Goal: Information Seeking & Learning: Understand process/instructions

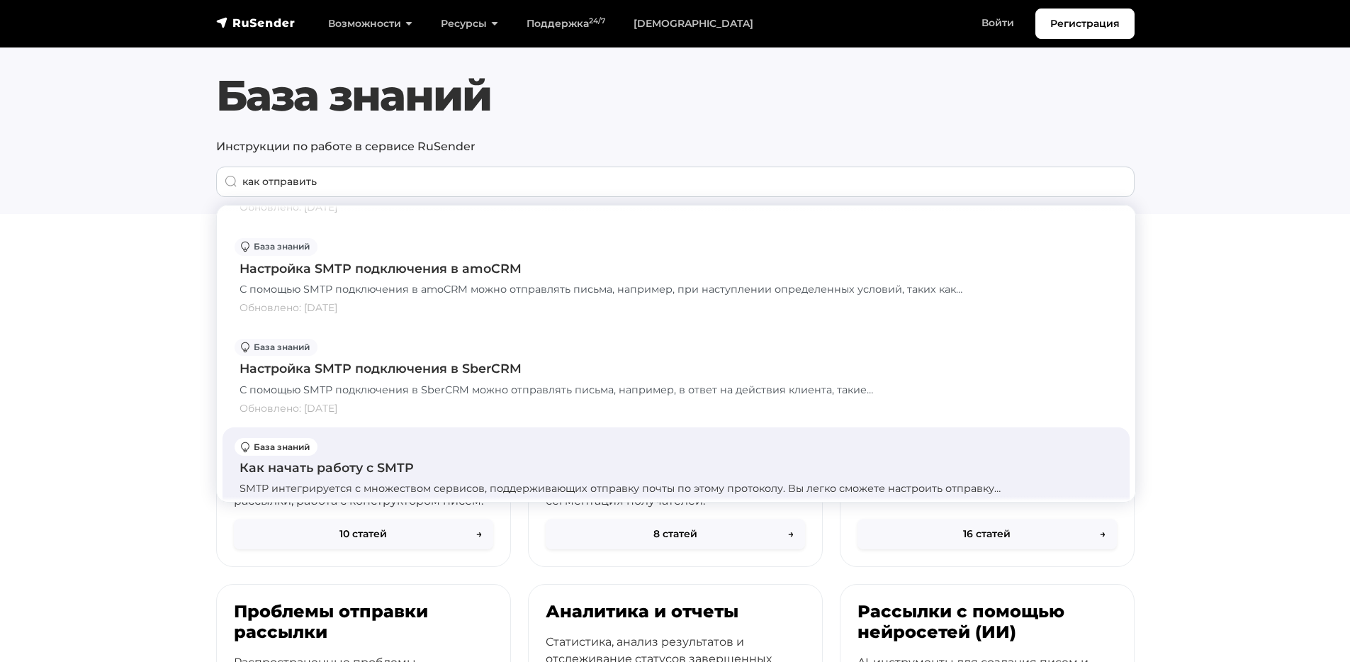
scroll to position [707, 0]
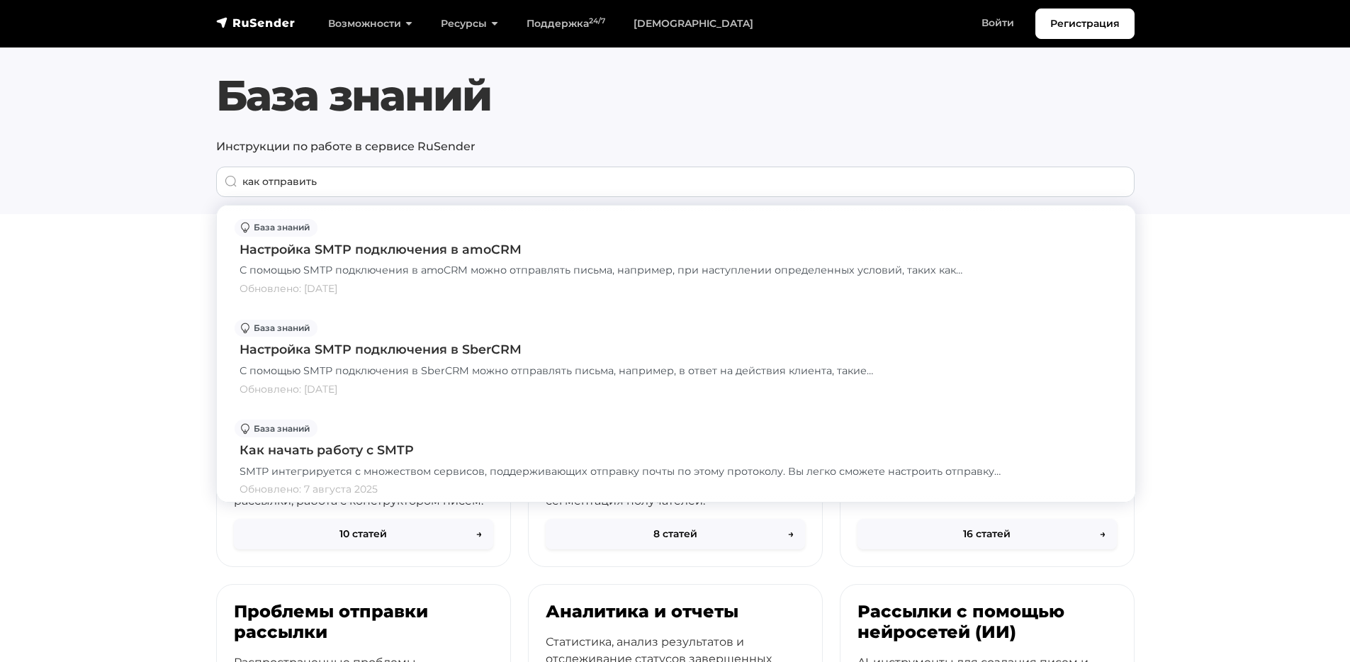
type input "как отправить"
click at [113, 412] on section "Быстрый старт в RuSender Пошаговое руководство для быстрого освоения сервиса [P…" at bounding box center [675, 629] width 1350 height 797
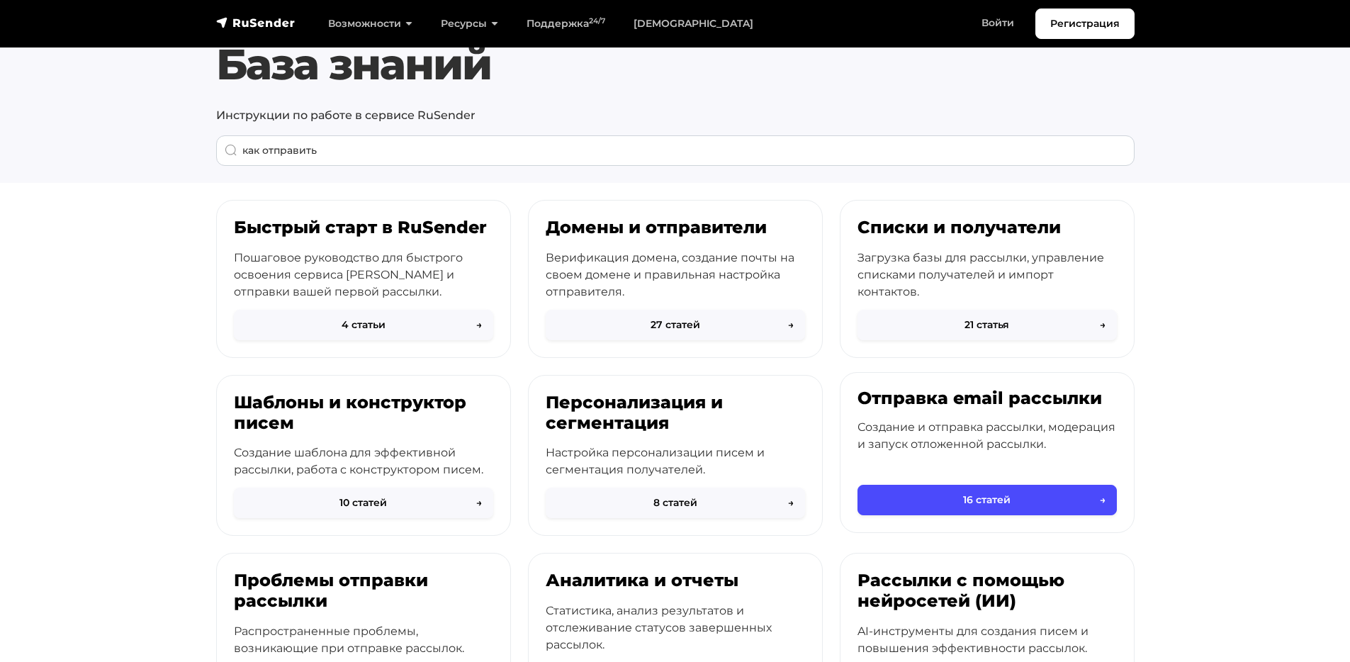
scroll to position [30, 0]
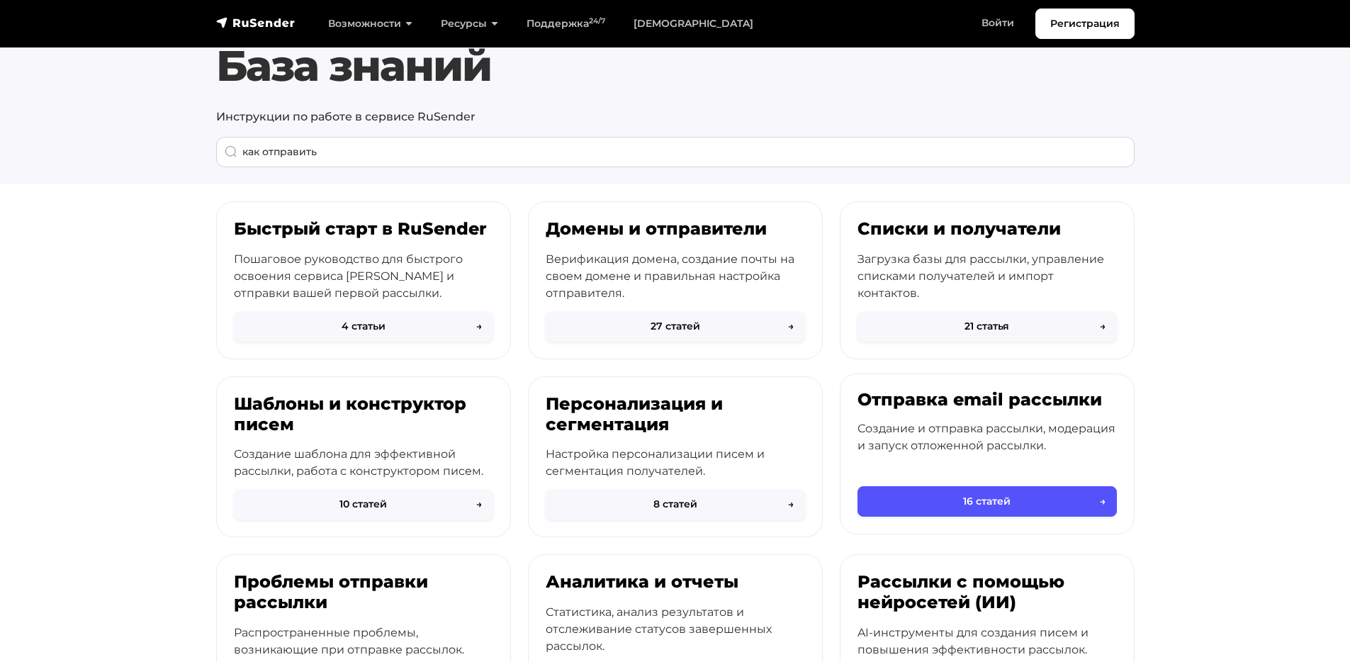
click at [972, 498] on button "16 статей →" at bounding box center [987, 501] width 259 height 30
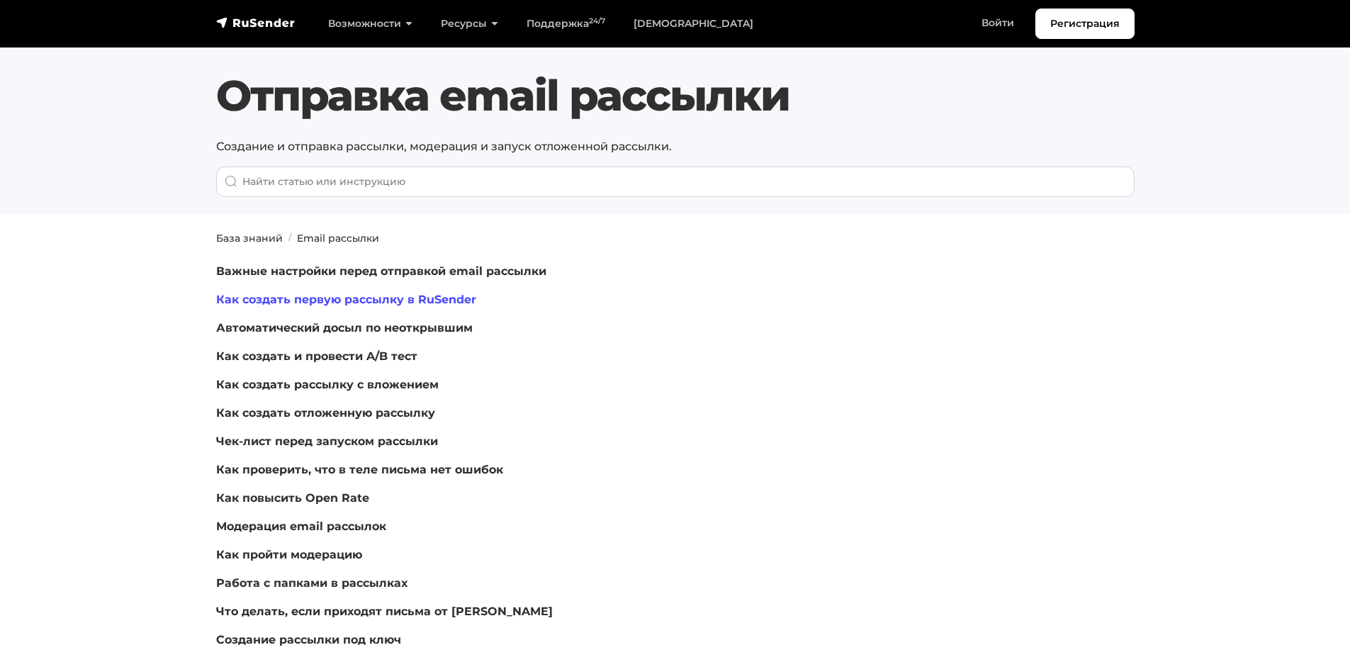
click at [454, 299] on link "Как создать первую рассылку в RuSender" at bounding box center [346, 299] width 260 height 13
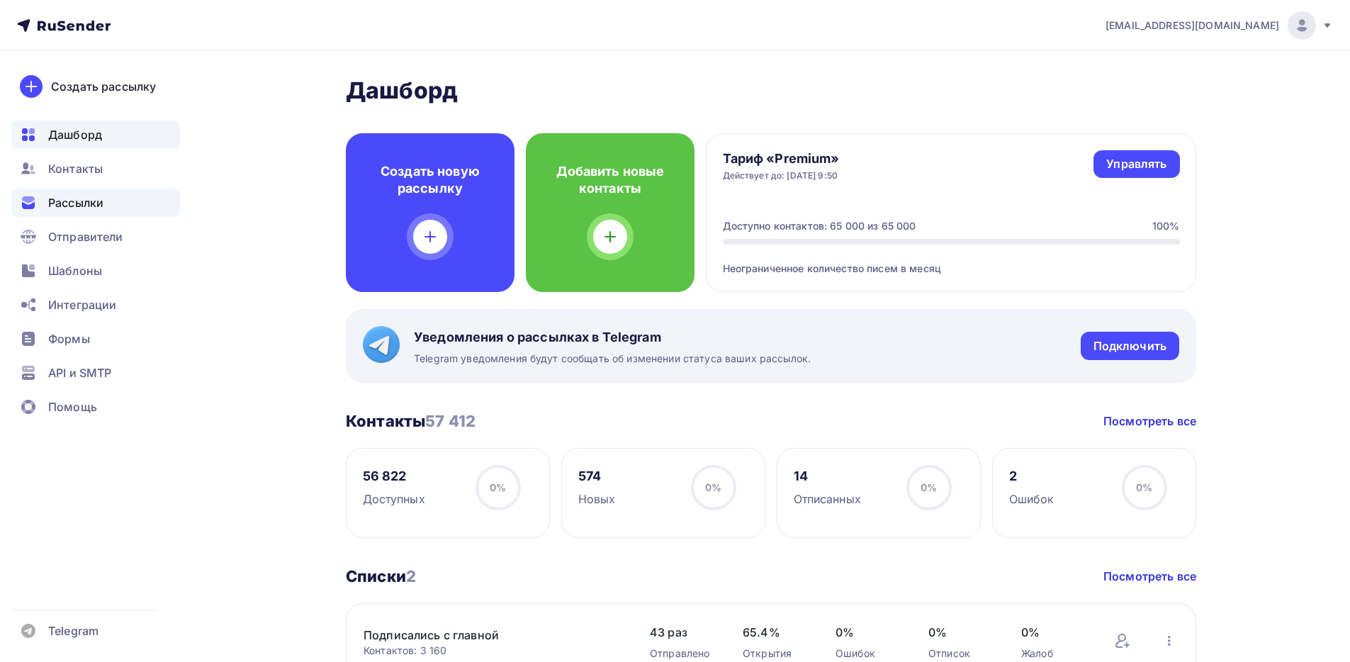
click at [113, 200] on div "Рассылки" at bounding box center [95, 203] width 169 height 28
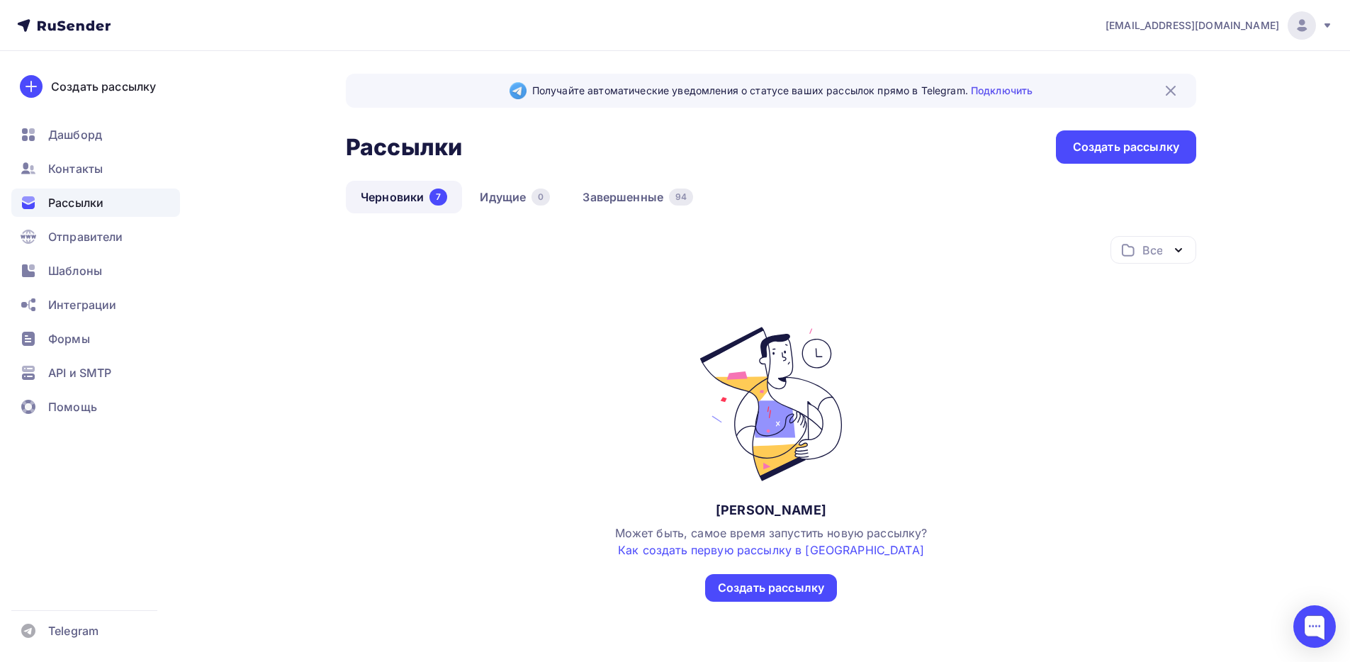
click at [1279, 189] on div "[EMAIL_ADDRESS][DOMAIN_NAME] Аккаунт Тарифы Выйти Создать рассылку [GEOGRAPHIC_…" at bounding box center [675, 346] width 1350 height 693
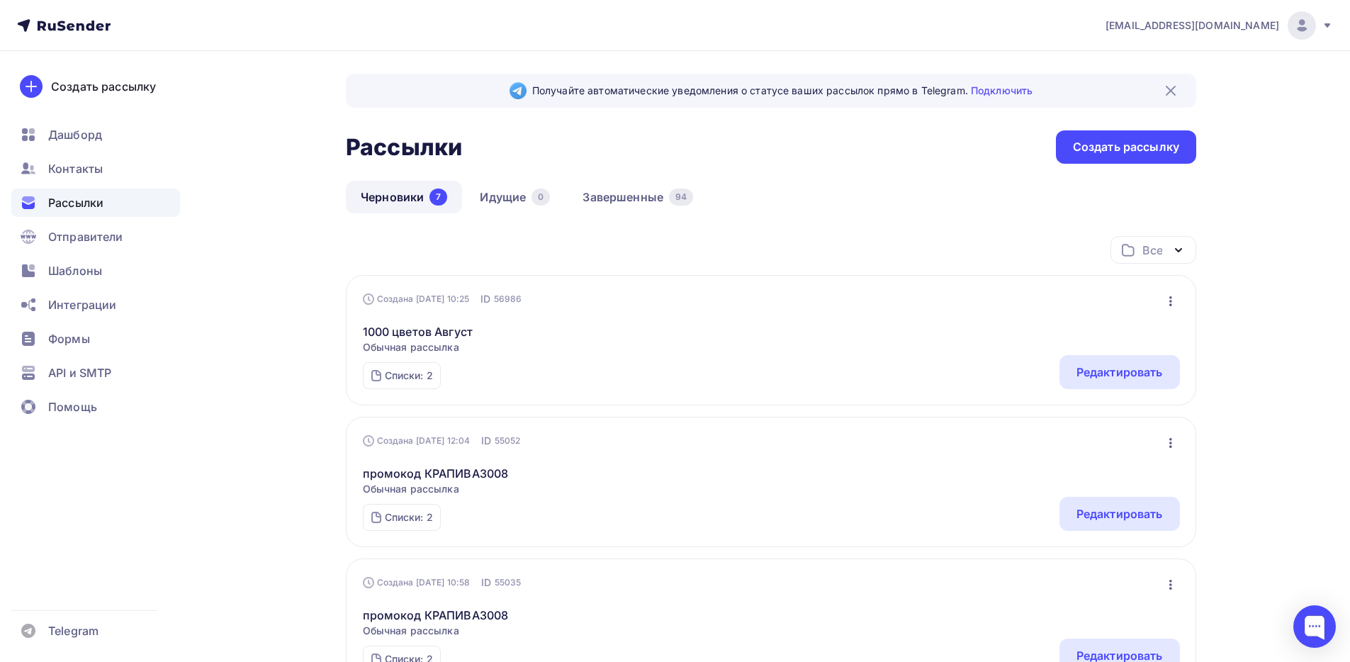
click at [1329, 30] on icon at bounding box center [1327, 25] width 11 height 11
click at [1157, 131] on link "Выйти" at bounding box center [1206, 130] width 238 height 28
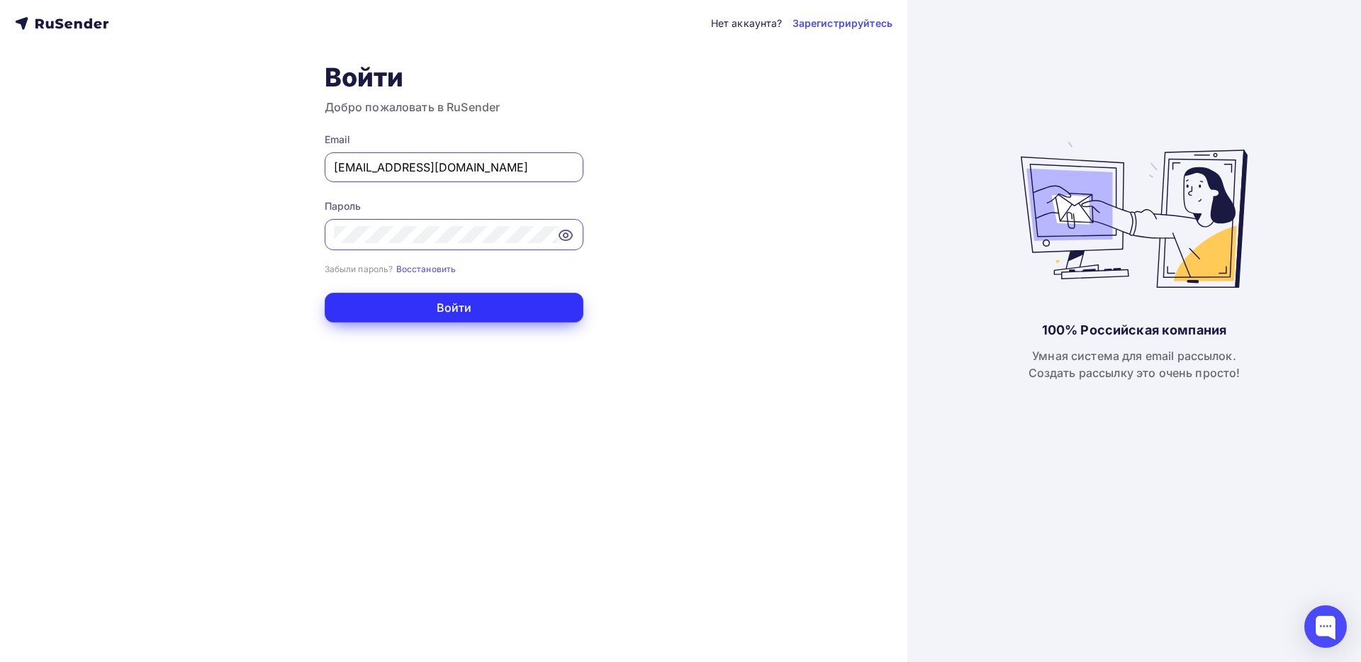
click at [469, 305] on button "Войти" at bounding box center [454, 308] width 259 height 30
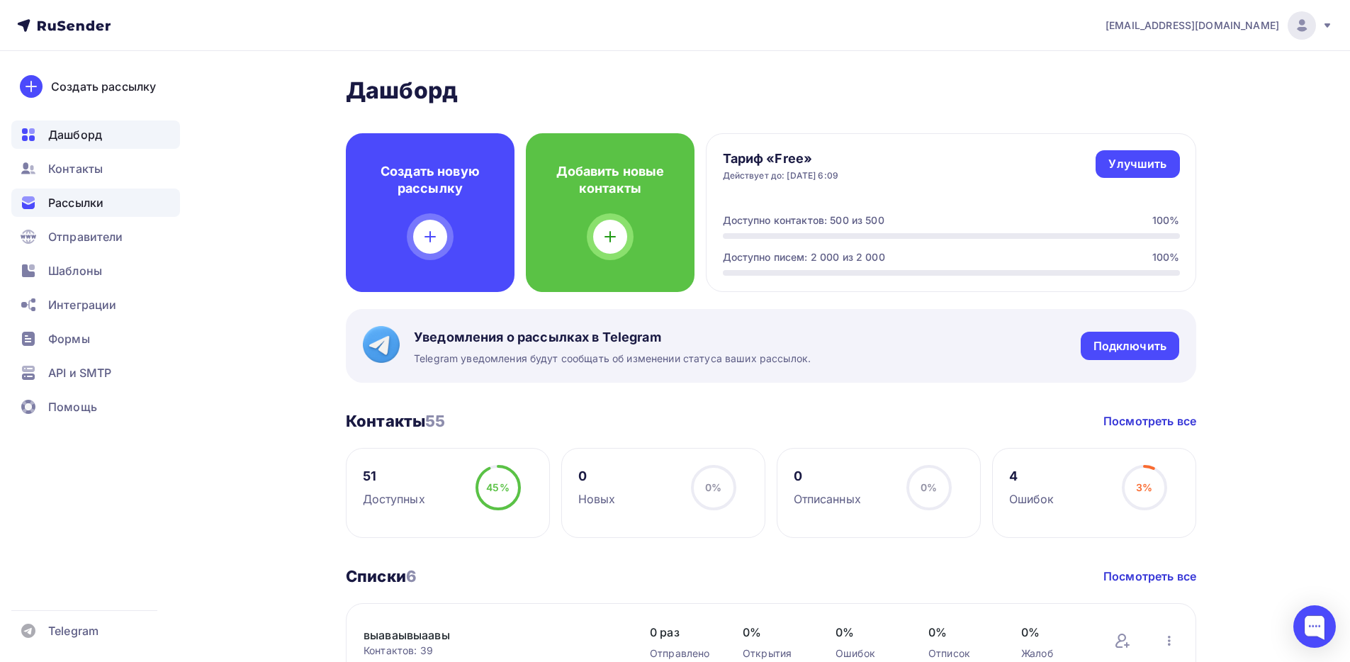
click at [99, 208] on span "Рассылки" at bounding box center [75, 202] width 55 height 17
